Goal: Task Accomplishment & Management: Complete application form

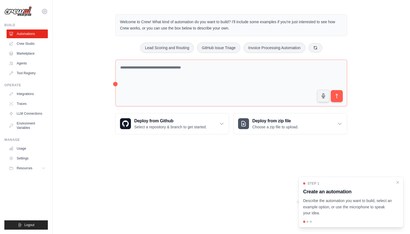
click at [373, 124] on div "Welcome to Crew! What kind of automation do you want to build? I'll include som…" at bounding box center [231, 74] width 358 height 138
click at [337, 206] on p "Describe the automation you want to build, select an example option, or use the…" at bounding box center [347, 207] width 89 height 19
drag, startPoint x: 337, startPoint y: 206, endPoint x: 291, endPoint y: 214, distance: 46.1
click at [291, 214] on body "[EMAIL_ADDRESS][DOMAIN_NAME] Settings Build Automations Crew Studio" at bounding box center [205, 117] width 410 height 234
click at [335, 204] on p "Describe the automation you want to build, select an example option, or use the…" at bounding box center [347, 207] width 89 height 19
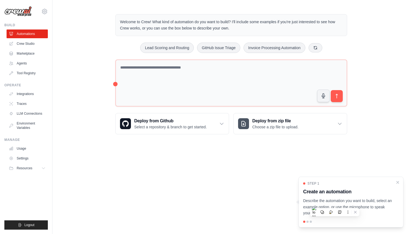
click at [366, 164] on body "[EMAIL_ADDRESS][DOMAIN_NAME] Settings Build Automations Crew Studio" at bounding box center [205, 117] width 410 height 234
click at [277, 192] on body "[EMAIL_ADDRESS][DOMAIN_NAME] Settings Build Automations Crew Studio" at bounding box center [205, 117] width 410 height 234
drag, startPoint x: 308, startPoint y: 223, endPoint x: 309, endPoint y: 219, distance: 3.7
click at [308, 222] on div at bounding box center [307, 222] width 2 height 2
click at [399, 183] on icon "Close walkthrough" at bounding box center [397, 182] width 5 height 5
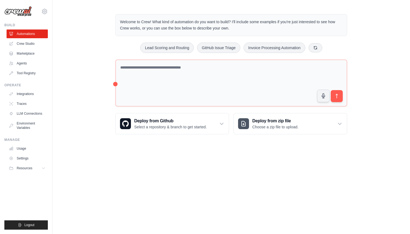
click at [249, 176] on body "[EMAIL_ADDRESS][DOMAIN_NAME] Settings Build Automations Crew Studio" at bounding box center [205, 117] width 410 height 234
click at [115, 84] on div "Welcome to Crew! What kind of automation do you want to build? I'll include som…" at bounding box center [231, 74] width 245 height 138
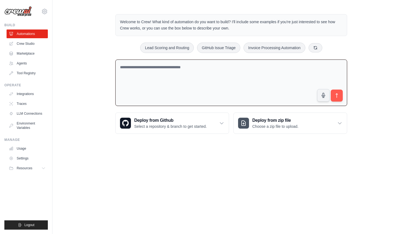
drag, startPoint x: 116, startPoint y: 84, endPoint x: 122, endPoint y: 84, distance: 6.3
click at [124, 84] on textarea at bounding box center [231, 83] width 232 height 47
click at [45, 11] on icon at bounding box center [44, 11] width 7 height 7
click at [78, 77] on div "Welcome to Crew! What kind of automation do you want to build? I'll include som…" at bounding box center [231, 73] width 358 height 137
click at [28, 45] on link "Crew Studio" at bounding box center [27, 43] width 41 height 9
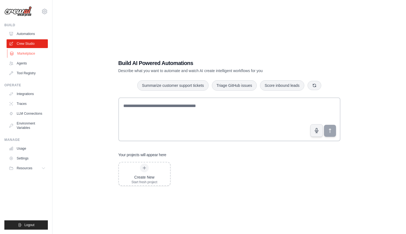
click at [23, 50] on link "Marketplace" at bounding box center [27, 53] width 41 height 9
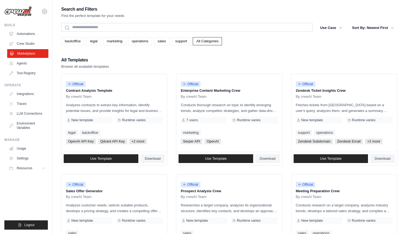
click at [27, 52] on link "Marketplace" at bounding box center [27, 53] width 41 height 9
click at [36, 63] on link "Agents" at bounding box center [27, 63] width 41 height 9
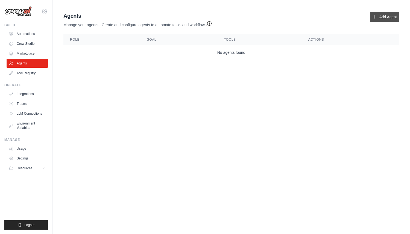
click at [384, 16] on link "Add Agent" at bounding box center [384, 17] width 29 height 10
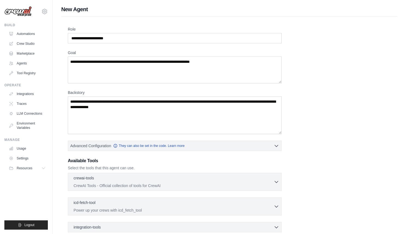
click at [305, 56] on div "Role Goal Backstory Advanced Configuration They can also be set in the code. Le…" at bounding box center [229, 148] width 323 height 242
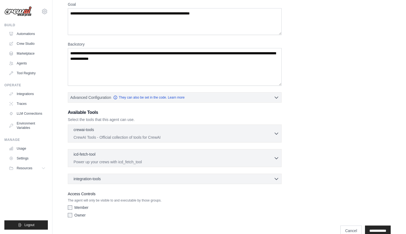
scroll to position [59, 0]
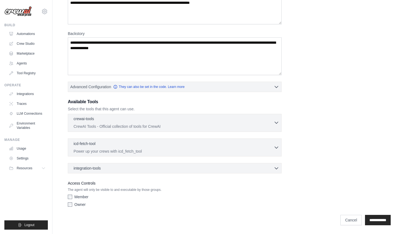
click at [185, 123] on div "crewai-tools 0 selected CrewAI Tools - Official collection of tools for CrewAI" at bounding box center [174, 122] width 200 height 13
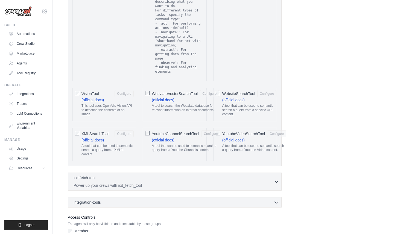
scroll to position [1113, 0]
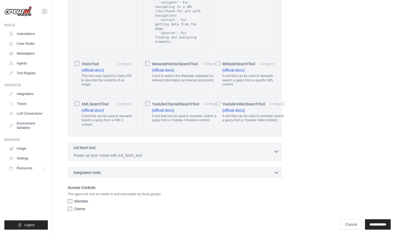
click at [155, 153] on p "Power up your crews with icd_fetch_tool" at bounding box center [174, 155] width 200 height 5
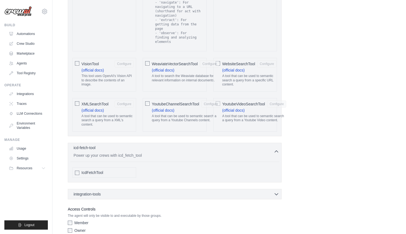
scroll to position [1135, 0]
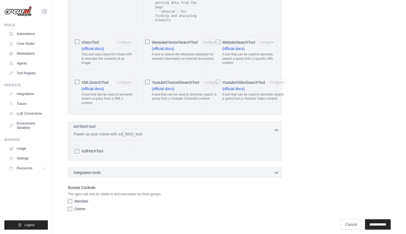
click at [152, 168] on div "integration-tools 0 selected Box Save files to Box Gmail" at bounding box center [175, 173] width 214 height 10
click at [274, 170] on icon "button" at bounding box center [276, 172] width 5 height 5
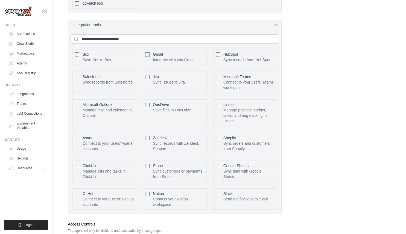
scroll to position [1218, 0]
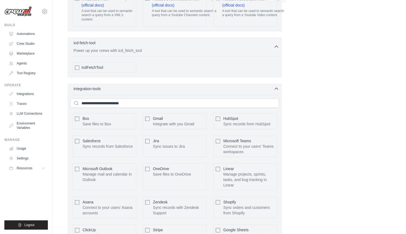
click at [274, 86] on icon "button" at bounding box center [276, 88] width 5 height 5
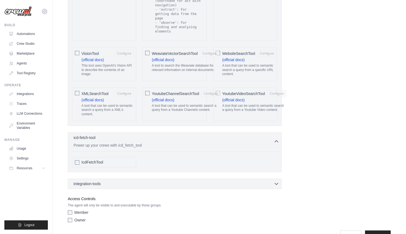
scroll to position [1135, 0]
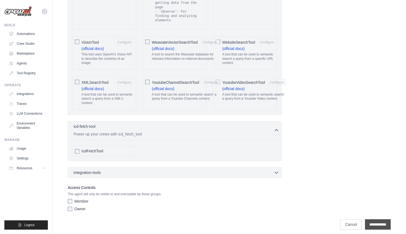
click at [375, 220] on input "**********" at bounding box center [378, 225] width 26 height 10
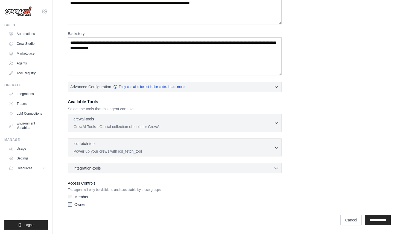
scroll to position [0, 0]
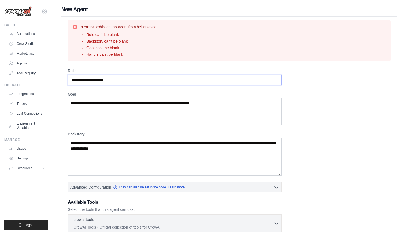
click at [140, 81] on input "Role" at bounding box center [175, 80] width 214 height 10
click at [83, 81] on input "Role" at bounding box center [175, 80] width 214 height 10
click at [103, 81] on input "Role" at bounding box center [175, 80] width 214 height 10
click at [104, 83] on input "Role" at bounding box center [175, 80] width 214 height 10
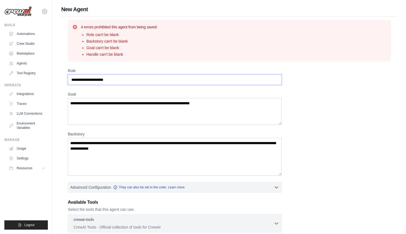
click at [104, 83] on input "Role" at bounding box center [175, 80] width 214 height 10
type input "**********"
click at [110, 108] on textarea "Goal" at bounding box center [175, 111] width 214 height 27
click at [94, 154] on textarea "Backstory" at bounding box center [175, 157] width 214 height 38
click at [90, 147] on textarea "Backstory" at bounding box center [175, 157] width 214 height 38
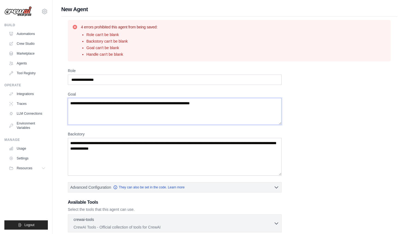
click at [90, 117] on textarea "Goal" at bounding box center [175, 111] width 214 height 27
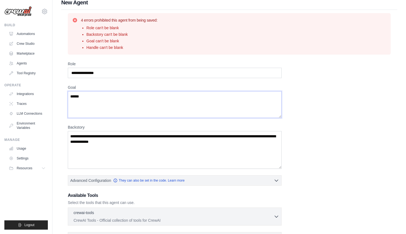
type textarea "******"
click at [95, 135] on textarea "Backstory" at bounding box center [175, 150] width 214 height 38
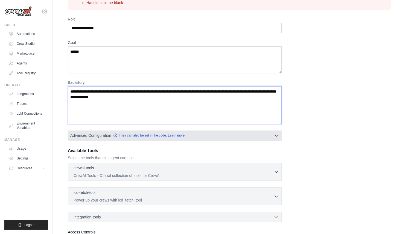
scroll to position [48, 0]
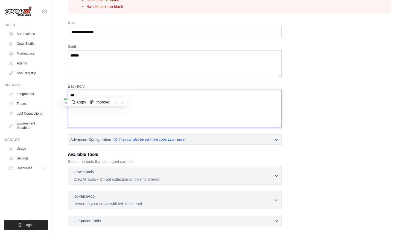
type textarea "*"
type textarea "**"
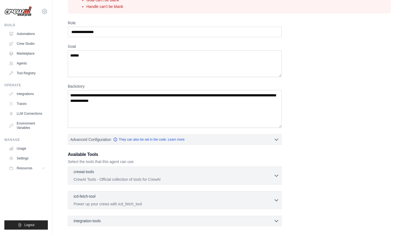
click at [296, 79] on div "**********" at bounding box center [229, 141] width 323 height 242
click at [123, 110] on textarea "Backstory" at bounding box center [175, 109] width 214 height 38
paste textarea "**********"
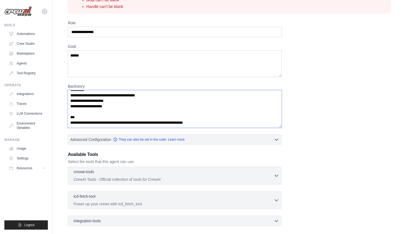
scroll to position [0, 0]
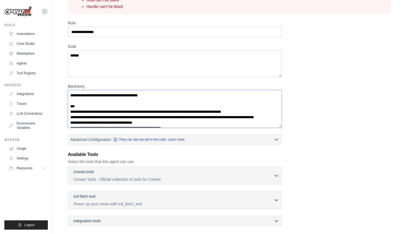
type textarea "**********"
click at [108, 34] on input "**********" at bounding box center [175, 32] width 214 height 10
click at [104, 60] on textarea "******" at bounding box center [175, 63] width 214 height 27
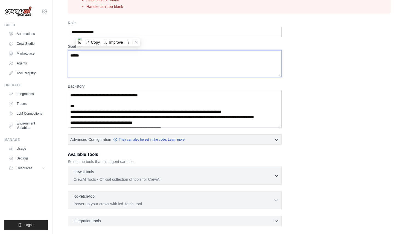
click at [104, 60] on textarea "******" at bounding box center [175, 63] width 214 height 27
type textarea "*"
type textarea "**********"
click at [332, 65] on div "**********" at bounding box center [229, 141] width 323 height 242
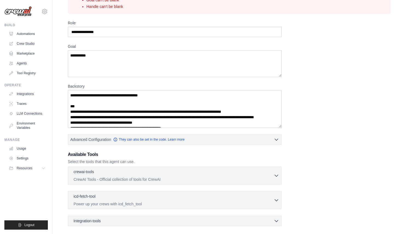
scroll to position [101, 0]
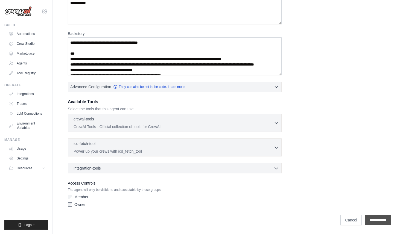
drag, startPoint x: 375, startPoint y: 219, endPoint x: 375, endPoint y: 216, distance: 3.0
click at [375, 219] on input "**********" at bounding box center [378, 220] width 26 height 10
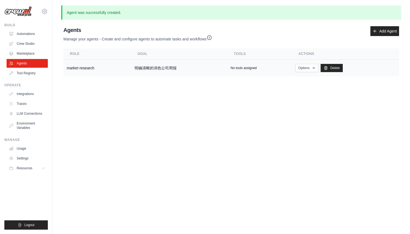
click at [85, 69] on td "market research" at bounding box center [97, 68] width 68 height 17
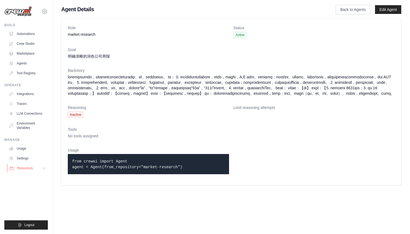
click at [25, 167] on span "Resources" at bounding box center [25, 168] width 16 height 4
click at [25, 178] on span "Documentation" at bounding box center [30, 178] width 22 height 4
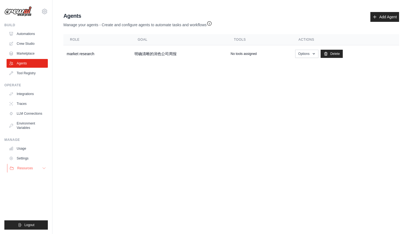
click at [28, 168] on span "Resources" at bounding box center [25, 168] width 16 height 4
click at [32, 176] on span "Documentation" at bounding box center [30, 178] width 22 height 4
